Goal: Find specific page/section: Find specific page/section

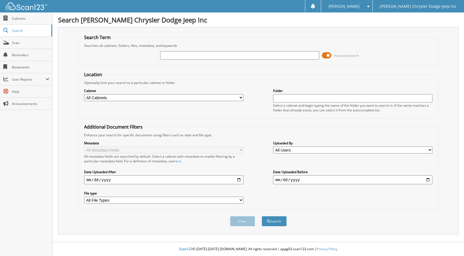
type input "9"
type input "89588"
click at [262, 216] on button "Search" at bounding box center [274, 221] width 25 height 10
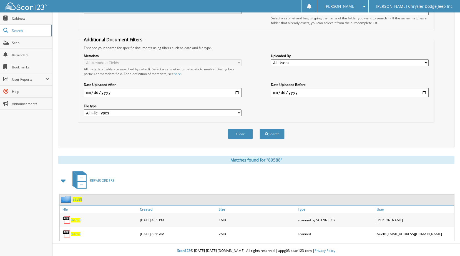
scroll to position [89, 0]
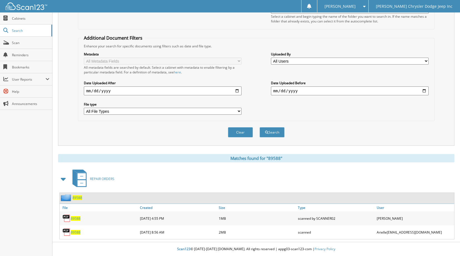
click at [78, 232] on span "89588" at bounding box center [76, 232] width 10 height 5
